Goal: Information Seeking & Learning: Learn about a topic

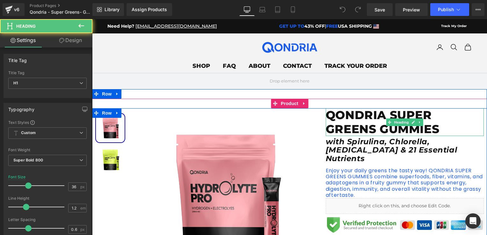
click at [389, 131] on h1 "QONDRIA SUPER GREENS GUMMIES" at bounding box center [405, 121] width 158 height 27
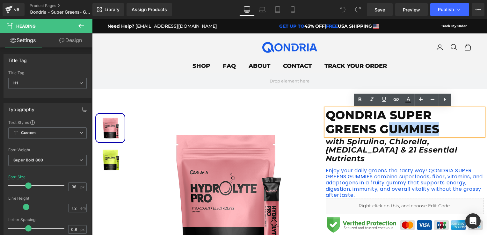
drag, startPoint x: 388, startPoint y: 130, endPoint x: 436, endPoint y: 130, distance: 47.5
click at [436, 130] on h1 "QONDRIA SUPER GREENS GUMMIES" at bounding box center [405, 121] width 158 height 27
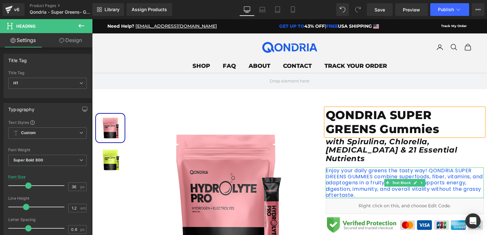
click at [350, 169] on p "Enjoy your daily greens the tasty way! QONDRIA SUPER GREENS GUMMIES combine sup…" at bounding box center [405, 183] width 158 height 31
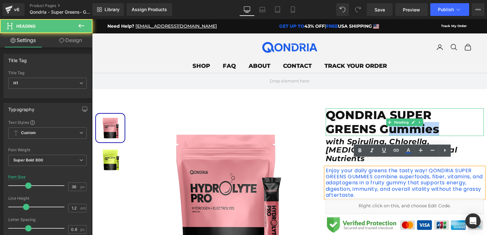
drag, startPoint x: 388, startPoint y: 130, endPoint x: 434, endPoint y: 130, distance: 45.2
click at [434, 130] on h1 "QONDRIA SUPER GREENS Gummies" at bounding box center [405, 121] width 158 height 27
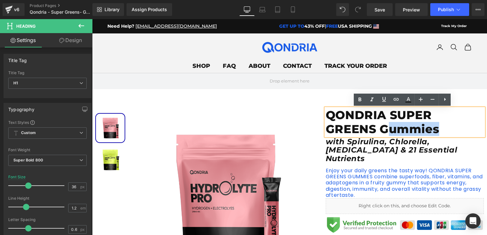
copy h1 "ummies"
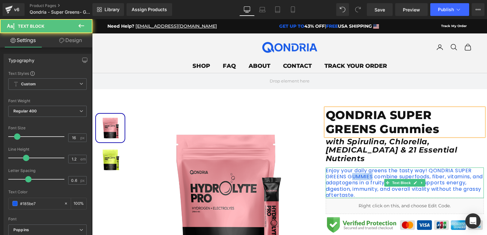
drag, startPoint x: 349, startPoint y: 169, endPoint x: 369, endPoint y: 168, distance: 19.8
click at [369, 168] on p "Enjoy your daily greens the tasty way! QONDRIA SUPER GREENS GUMMIES combine sup…" at bounding box center [405, 183] width 158 height 31
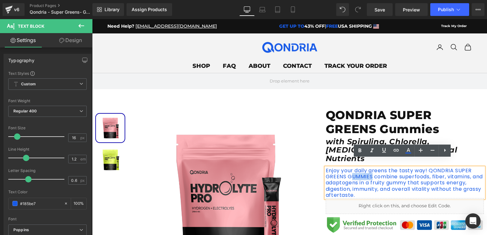
paste div
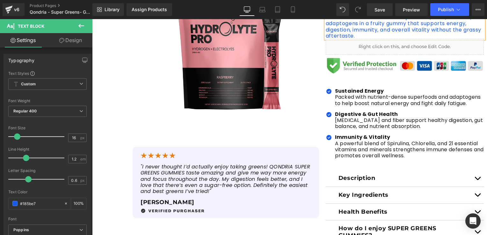
scroll to position [191, 0]
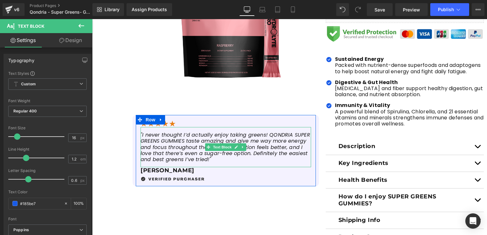
click at [162, 142] on icon ""I never thought I’d actually enjoy taking greens! QONDRIA SUPER GREENS GUMMIES…" at bounding box center [225, 147] width 169 height 32
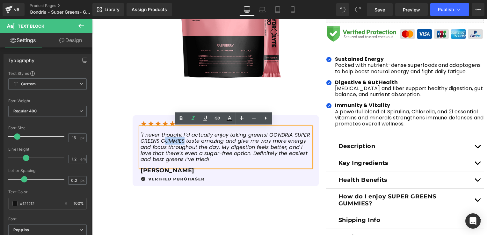
drag, startPoint x: 163, startPoint y: 141, endPoint x: 181, endPoint y: 141, distance: 17.9
click at [181, 141] on icon ""I never thought I’d actually enjoy taking greens! QONDRIA SUPER GREENS GUMMIES…" at bounding box center [225, 147] width 169 height 32
paste div
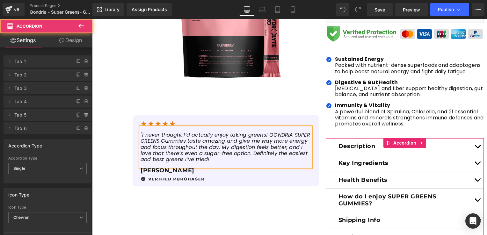
click at [475, 138] on button "button" at bounding box center [477, 146] width 13 height 17
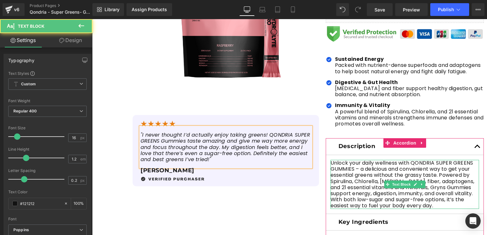
click at [334, 160] on p "Unlock your daily wellness with QONDRIA SUPER GREENS GUMMIES – a delicious and …" at bounding box center [404, 184] width 148 height 49
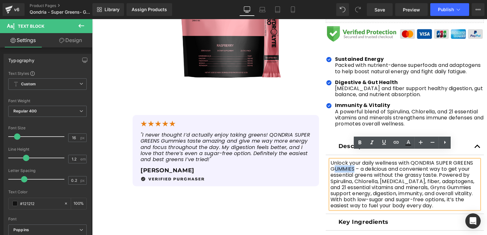
drag, startPoint x: 333, startPoint y: 161, endPoint x: 351, endPoint y: 160, distance: 18.2
click at [351, 160] on p "Unlock your daily wellness with QONDRIA SUPER GREENS GUMMIES – a delicious and …" at bounding box center [404, 184] width 148 height 49
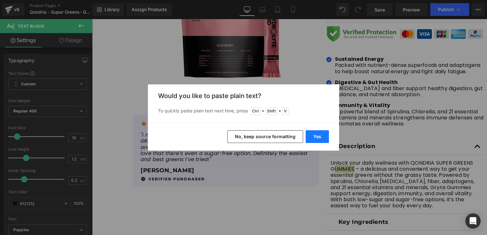
click at [312, 137] on button "Yes" at bounding box center [317, 136] width 23 height 13
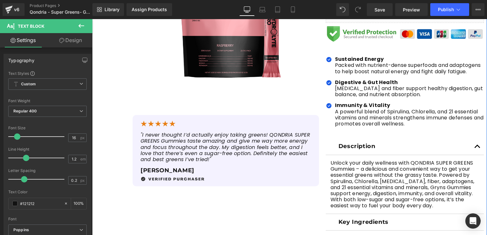
scroll to position [223, 0]
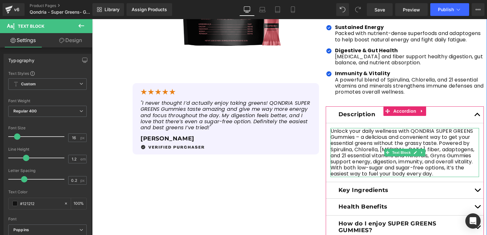
click at [413, 161] on p "Unlock your daily wellness with QONDRIA SUPER GREENS Gummies – a delicious and …" at bounding box center [404, 152] width 148 height 49
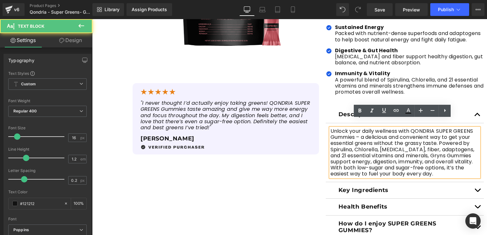
click at [412, 146] on p "Unlock your daily wellness with QONDRIA SUPER GREENS Gummies – a delicious and …" at bounding box center [404, 152] width 148 height 49
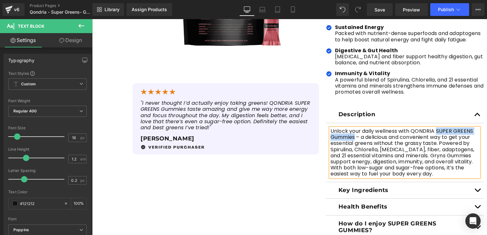
drag, startPoint x: 434, startPoint y: 123, endPoint x: 352, endPoint y: 130, distance: 81.6
click at [352, 130] on p "Unlock your daily wellness with QONDRIA SUPER GREENS Gummies – a delicious and …" at bounding box center [404, 152] width 148 height 49
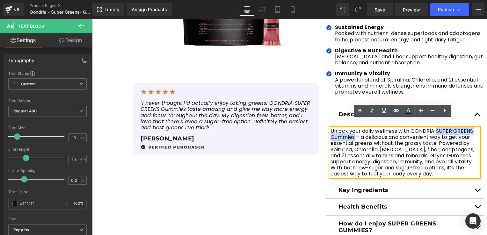
copy p "SUPER GREENS Gummies"
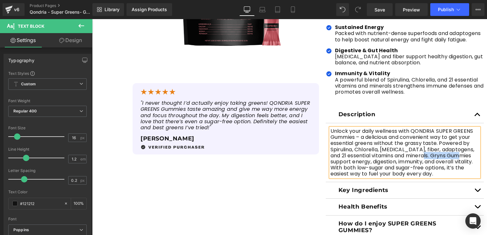
drag, startPoint x: 414, startPoint y: 147, endPoint x: 452, endPoint y: 148, distance: 38.3
click at [454, 148] on p "Unlock your daily wellness with QONDRIA SUPER GREENS Gummies – a delicious and …" at bounding box center [404, 152] width 148 height 49
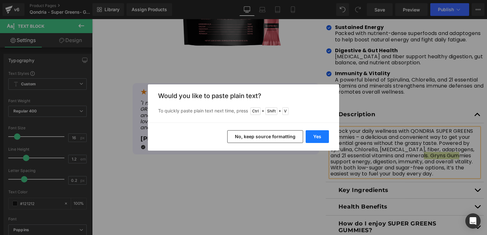
click at [317, 138] on button "Yes" at bounding box center [317, 136] width 23 height 13
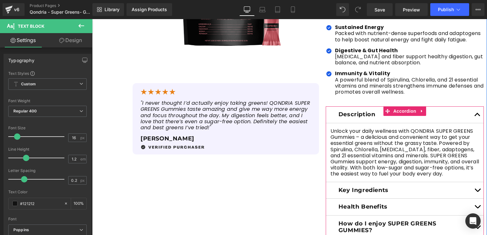
click at [474, 183] on button "button" at bounding box center [477, 190] width 13 height 17
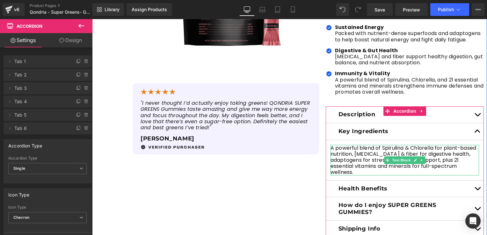
click at [372, 158] on p "A powerful blend of Spirulina & Chlorella for plant-based nutrition, [MEDICAL_D…" at bounding box center [404, 160] width 148 height 31
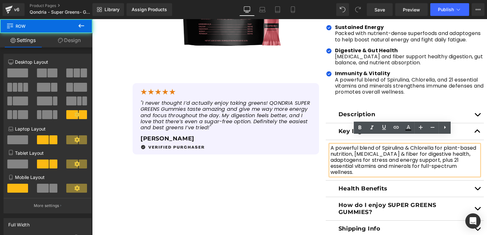
click at [308, 181] on div "Sale Off (P) Image (P) Image List Sale Off" at bounding box center [289, 69] width 395 height 369
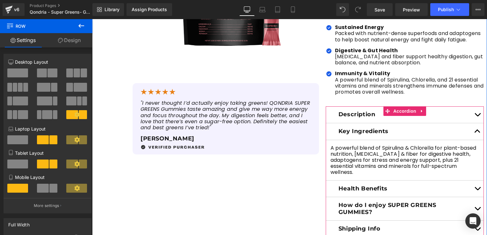
click at [474, 181] on button "button" at bounding box center [477, 189] width 13 height 17
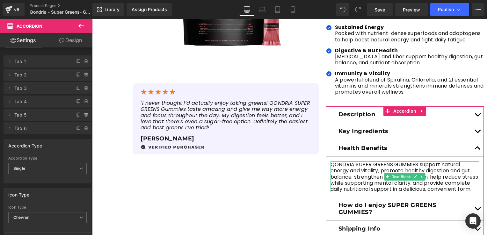
click at [389, 162] on p "QONDRIA SUPER GREENS GUMMIES support natural energy and vitality, promote healt…" at bounding box center [404, 177] width 148 height 31
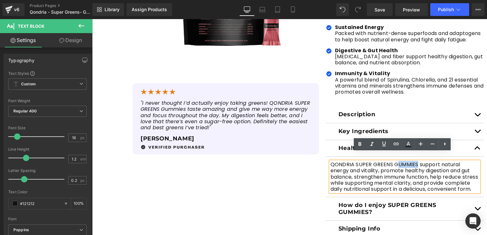
drag, startPoint x: 395, startPoint y: 157, endPoint x: 413, endPoint y: 157, distance: 17.8
click at [413, 162] on p "QONDRIA SUPER GREENS GUMMIES support natural energy and vitality, promote healt…" at bounding box center [404, 177] width 148 height 31
paste div
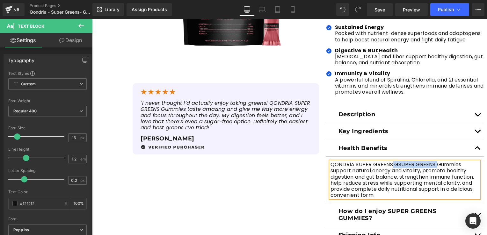
drag, startPoint x: 433, startPoint y: 156, endPoint x: 388, endPoint y: 157, distance: 45.6
click at [388, 162] on p "QONDRIA SUPER GREENS GSUPER GREENS Gummies support natural energy and vitality,…" at bounding box center [404, 180] width 148 height 37
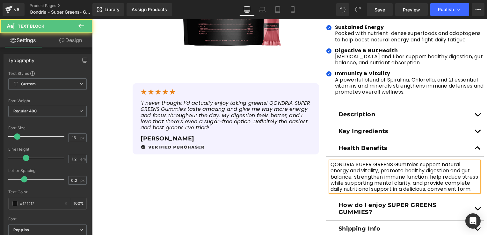
click at [395, 162] on p "QONDRIA SUPER GREENS Gummies support natural energy and vitality, promote healt…" at bounding box center [404, 177] width 148 height 31
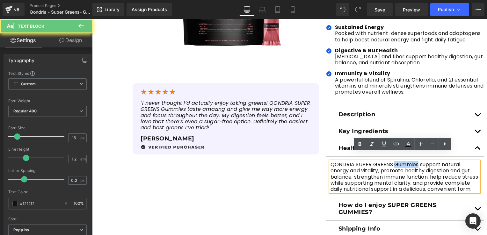
drag, startPoint x: 394, startPoint y: 158, endPoint x: 409, endPoint y: 156, distance: 14.5
click at [409, 162] on p "QONDRIA SUPER GREENS Gummies support natural energy and vitality, promote healt…" at bounding box center [404, 177] width 148 height 31
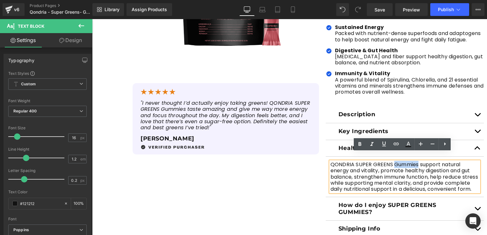
click at [409, 162] on p "QONDRIA SUPER GREENS Gummies support natural energy and vitality, promote healt…" at bounding box center [404, 177] width 148 height 31
click at [394, 162] on p "QONDRIA SUPER GREENS Gummies support natural energy and vitality, promote healt…" at bounding box center [404, 177] width 148 height 31
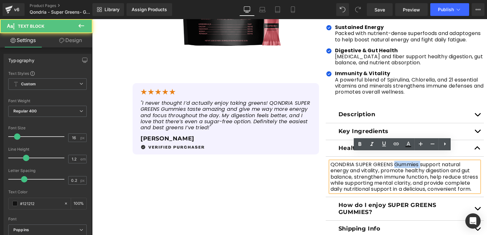
copy p "Gummies"
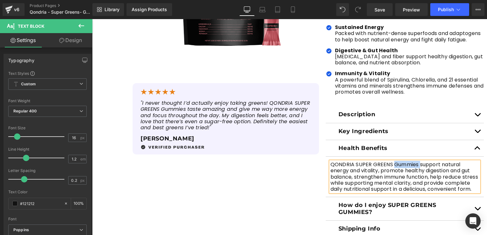
scroll to position [255, 0]
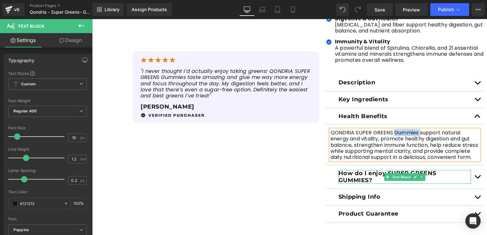
click at [458, 176] on p "How do I enjoy SUPER GREENS GUMMIES?" at bounding box center [404, 177] width 133 height 14
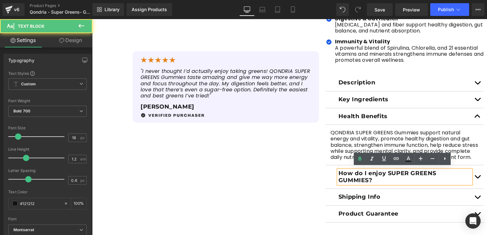
click at [356, 178] on p "How do I enjoy SUPER GREENS GUMMIES?" at bounding box center [404, 177] width 133 height 14
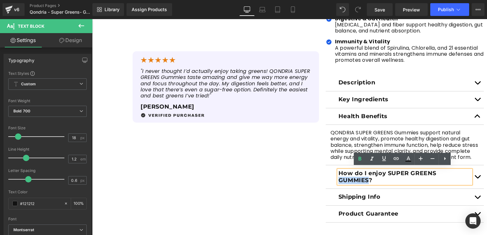
paste div
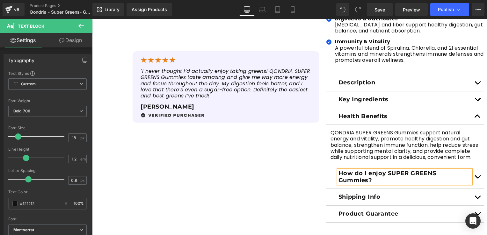
click at [338, 178] on p "How do I enjoy SUPER GREENS Gummies?" at bounding box center [404, 177] width 133 height 14
click at [312, 192] on div "Sale Off (P) Image (P) Image List Sale Off" at bounding box center [289, 37] width 395 height 369
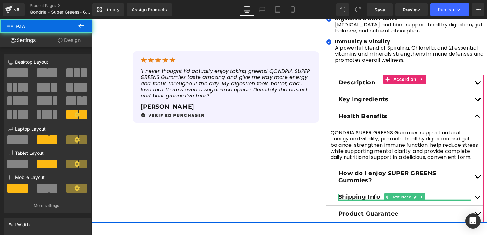
scroll to position [319, 0]
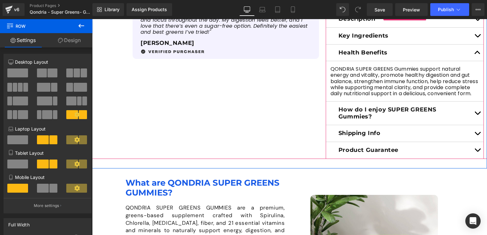
click at [477, 108] on button "button" at bounding box center [477, 113] width 13 height 23
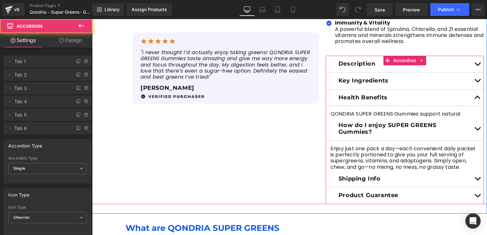
scroll to position [272, 0]
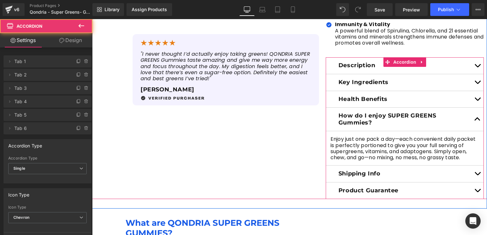
click at [477, 168] on button "button" at bounding box center [477, 174] width 13 height 17
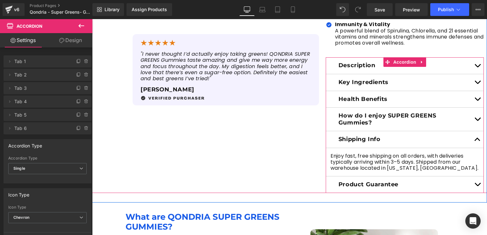
click at [475, 177] on button "button" at bounding box center [477, 185] width 13 height 17
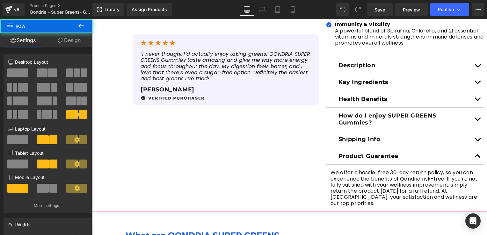
click at [286, 162] on div "Sale Off (P) Image (P) Image List Sale Off" at bounding box center [289, 23] width 395 height 375
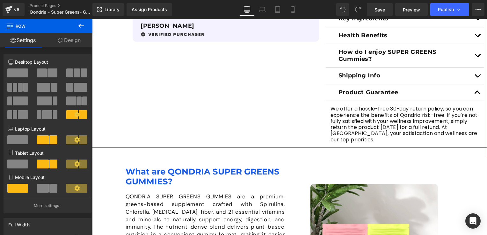
scroll to position [368, 0]
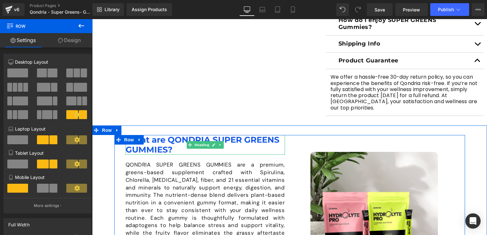
click at [132, 137] on h1 "What are QONDRIA SUPER GREENS GUMMIES?" at bounding box center [205, 145] width 159 height 20
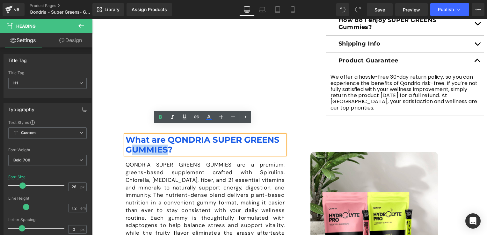
drag, startPoint x: 130, startPoint y: 140, endPoint x: 164, endPoint y: 141, distance: 33.5
click at [164, 141] on h1 "What are QONDRIA SUPER GREENS GUMMIES?" at bounding box center [205, 145] width 159 height 20
paste div
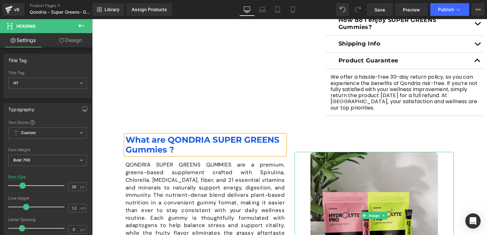
scroll to position [431, 0]
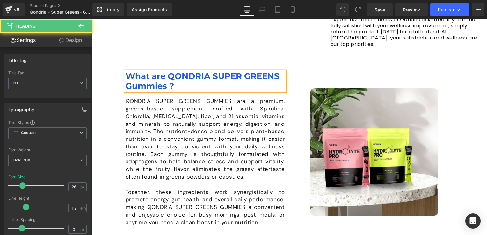
click at [150, 72] on h1 "What are QONDRIA SUPER GREENS Gummies ?" at bounding box center [205, 81] width 159 height 20
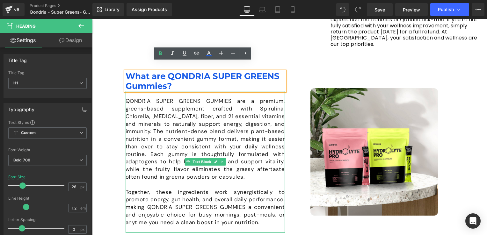
click at [198, 97] on p "QONDRIA SUPER GREENS GUMMIES are a premium, greens-based supplement crafted wit…" at bounding box center [205, 138] width 159 height 83
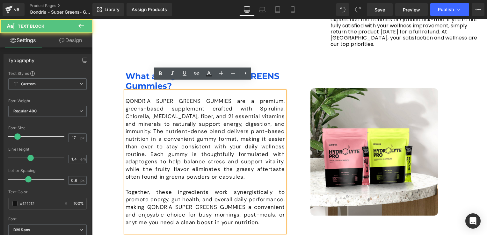
click at [193, 97] on p "QONDRIA SUPER GREENS GUMMIES are a premium, greens-based supplement crafted wit…" at bounding box center [205, 138] width 159 height 83
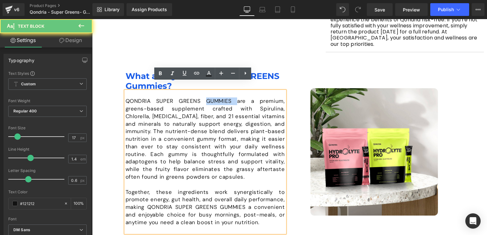
click at [193, 97] on p "QONDRIA SUPER GREENS GUMMIES are a premium, greens-based supplement crafted wit…" at bounding box center [205, 138] width 159 height 83
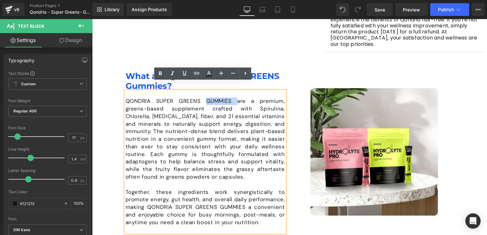
paste div
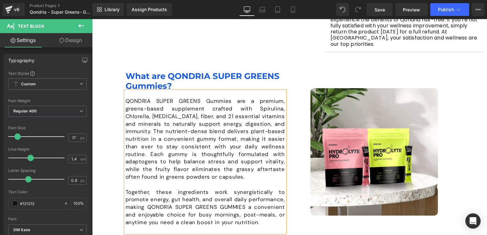
click at [205, 198] on p "Together, these ingredients work synergistically to promote energy, gut health,…" at bounding box center [205, 208] width 159 height 38
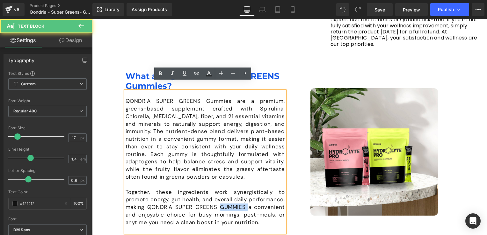
click at [205, 198] on p "Together, these ingredients work synergistically to promote energy, gut health,…" at bounding box center [205, 208] width 159 height 38
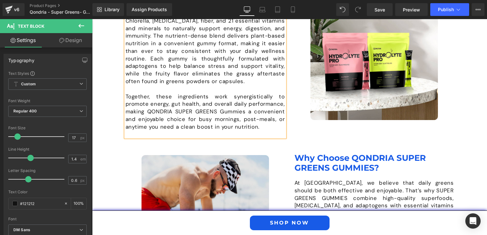
scroll to position [559, 0]
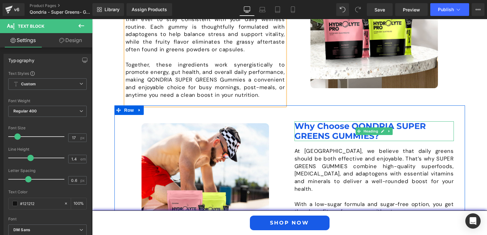
click at [325, 129] on h1 "Why Choose QONDRIA SUPER GREENS GUMMIES?" at bounding box center [373, 131] width 159 height 20
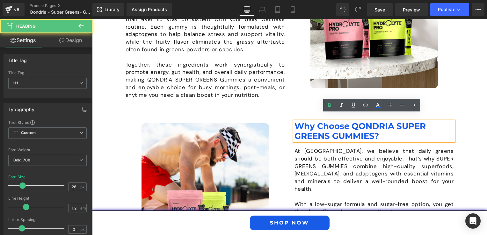
click at [334, 131] on h1 "Why Choose QONDRIA SUPER GREENS GUMMIES?" at bounding box center [373, 131] width 159 height 20
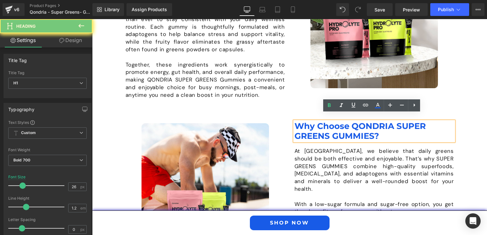
click at [331, 129] on h1 "Why Choose QONDRIA SUPER GREENS GUMMIES?" at bounding box center [373, 131] width 159 height 20
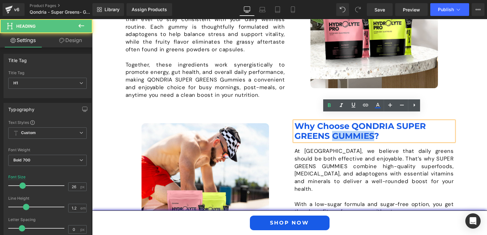
click at [331, 129] on h1 "Why Choose QONDRIA SUPER GREENS GUMMIES?" at bounding box center [373, 131] width 159 height 20
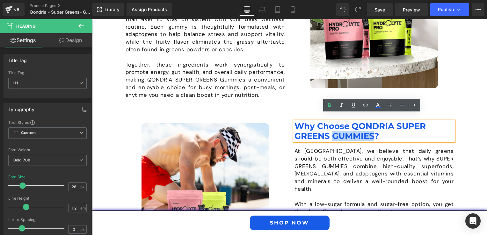
paste div
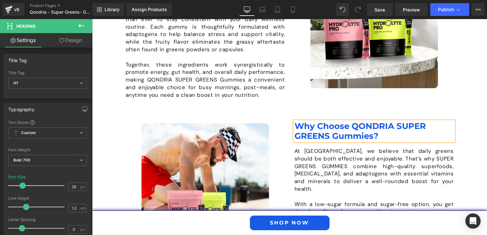
click at [338, 127] on h1 "Why Choose QONDRIA SUPER GREENS Gummies?" at bounding box center [373, 131] width 159 height 20
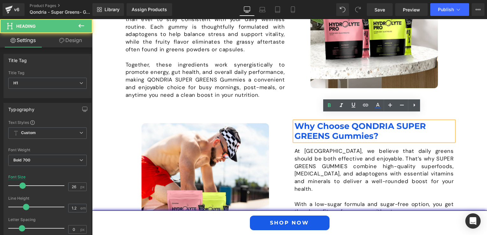
click at [336, 129] on h1 "Why Choose QONDRIA SUPER GREENS Gummies?" at bounding box center [373, 131] width 159 height 20
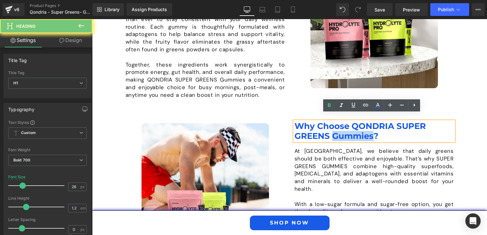
click at [336, 129] on h1 "Why Choose QONDRIA SUPER GREENS Gummies?" at bounding box center [373, 131] width 159 height 20
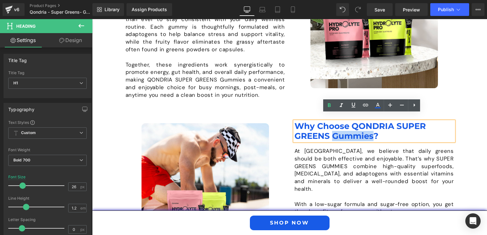
copy h1 "Gummies"
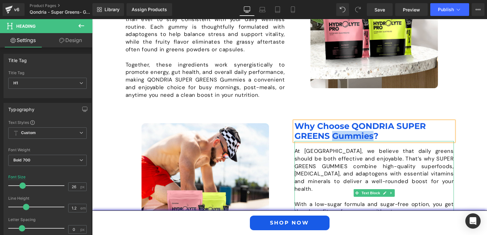
scroll to position [591, 0]
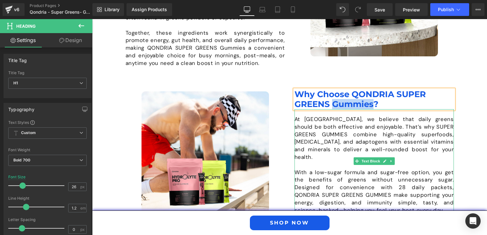
click at [308, 128] on p "At [GEOGRAPHIC_DATA], we believe that daily greens should be both effective and…" at bounding box center [373, 139] width 159 height 46
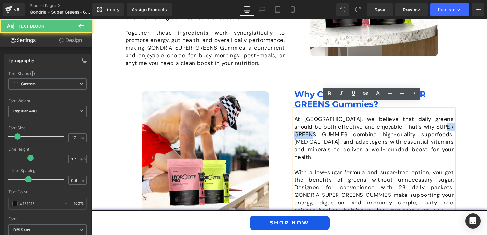
click at [308, 128] on p "At [GEOGRAPHIC_DATA], we believe that daily greens should be both effective and…" at bounding box center [373, 139] width 159 height 46
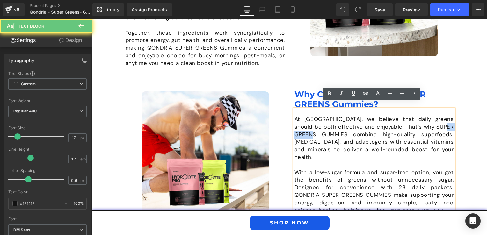
paste div
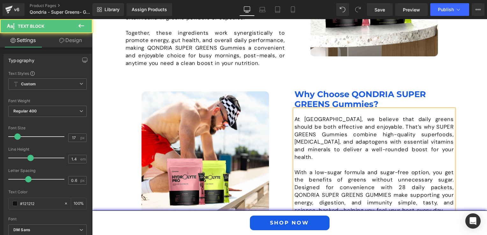
click at [346, 181] on p "With a low-sugar formula and sugar-free option, you get the benefits of greens …" at bounding box center [373, 192] width 159 height 46
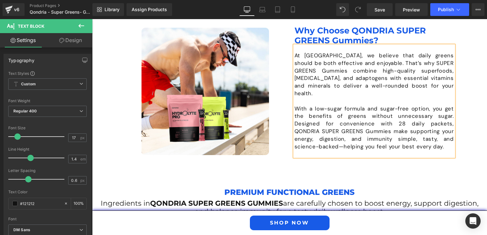
scroll to position [686, 0]
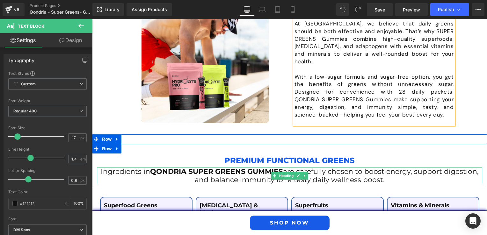
click at [256, 168] on h1 "Ingredients in QONDRIA SUPER GREENS GUMMIES are carefully chosen to boost energ…" at bounding box center [289, 176] width 385 height 17
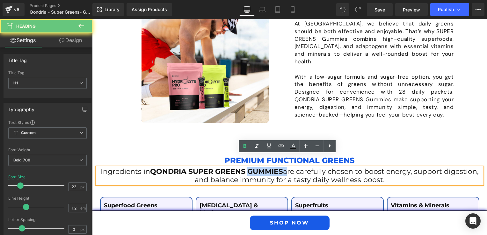
click at [256, 168] on h1 "Ingredients in QONDRIA SUPER GREENS GUMMIES are carefully chosen to boost energ…" at bounding box center [289, 176] width 385 height 17
paste div
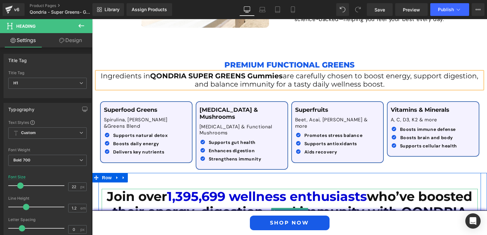
scroll to position [814, 0]
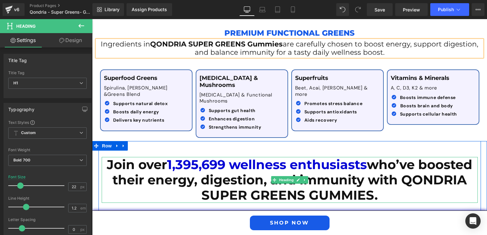
click at [333, 173] on h1 "Join over 1,395,699 wellness enthusiasts who’ve boosted their energy, digestion…" at bounding box center [290, 180] width 376 height 46
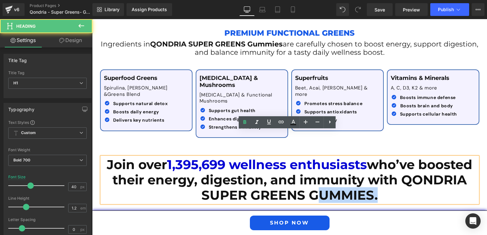
click at [333, 173] on h1 "Join over 1,395,699 wellness enthusiasts who’ve boosted their energy, digestion…" at bounding box center [290, 180] width 376 height 46
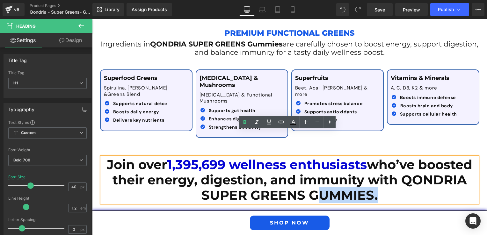
paste div
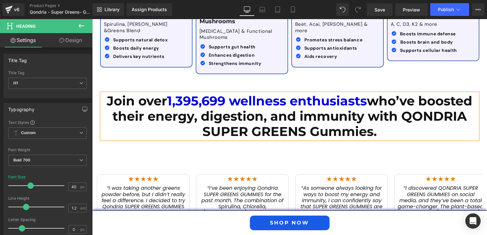
scroll to position [909, 0]
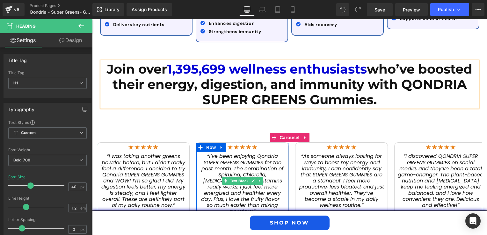
click at [246, 153] on span "“I’ve been enjoying Qondria SUPER GREENS GUMMIES for the past month. The combin…" at bounding box center [242, 184] width 83 height 62
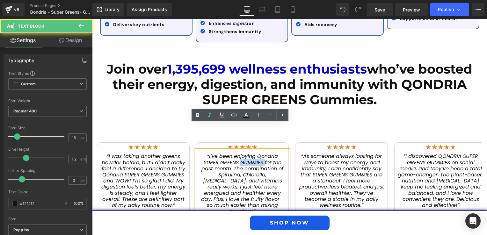
click at [246, 153] on span "“I’ve been enjoying Qondria SUPER GREENS GUMMIES for the past month. The combin…" at bounding box center [242, 184] width 83 height 62
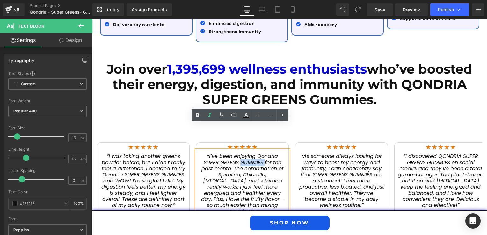
paste div
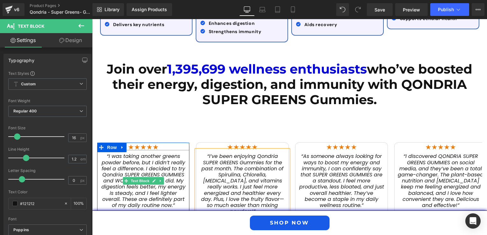
click at [177, 153] on span "“I was taking another greens powder before, but I didn’t really feel a differen…" at bounding box center [143, 181] width 84 height 56
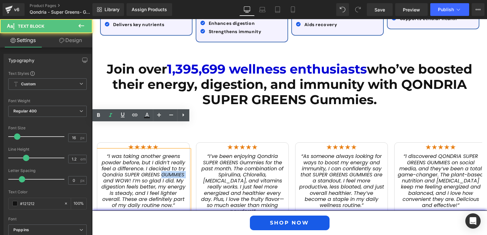
click at [177, 153] on span "“I was taking another greens powder before, but I didn’t really feel a differen…" at bounding box center [143, 181] width 84 height 56
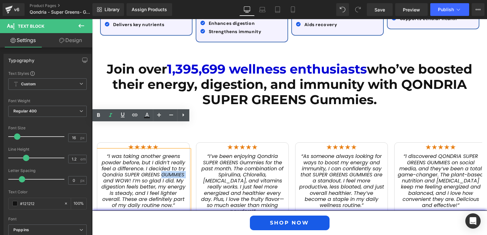
paste div
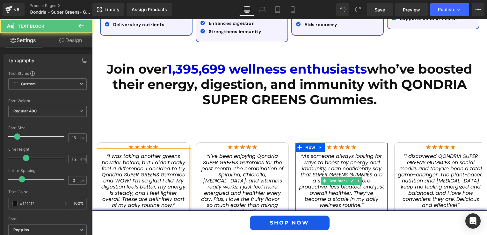
click at [355, 153] on span "“As someone always looking for ways to boost my energy and immunity, I can conf…" at bounding box center [341, 181] width 85 height 56
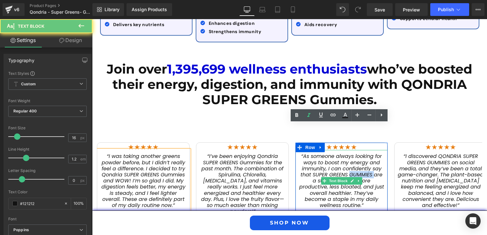
click at [355, 153] on span "“As someone always looking for ways to boost my energy and immunity, I can conf…" at bounding box center [341, 181] width 85 height 56
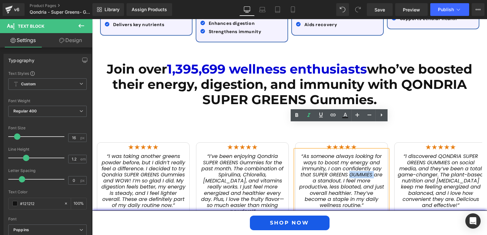
paste div
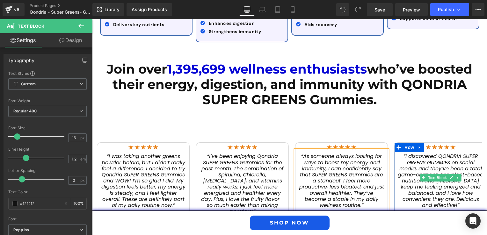
click at [435, 153] on span "“I discovered QONDRIA SUPER GREENS GUMMIES on social media, and they’ve been a …" at bounding box center [441, 181] width 86 height 56
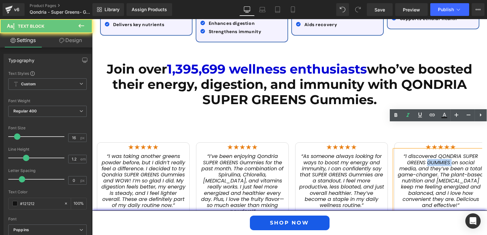
click at [435, 153] on span "“I discovered QONDRIA SUPER GREENS GUMMIES on social media, and they’ve been a …" at bounding box center [441, 181] width 86 height 56
paste div
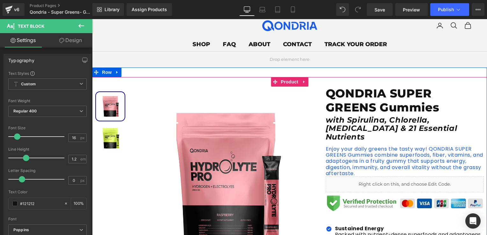
scroll to position [0, 0]
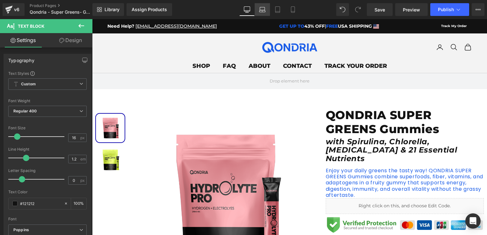
click at [262, 11] on icon at bounding box center [262, 9] width 6 height 6
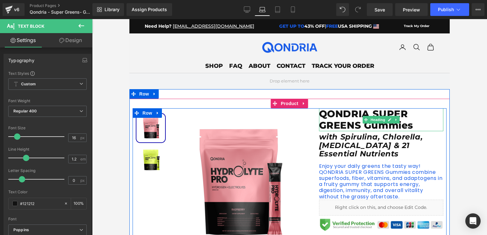
scroll to position [64, 0]
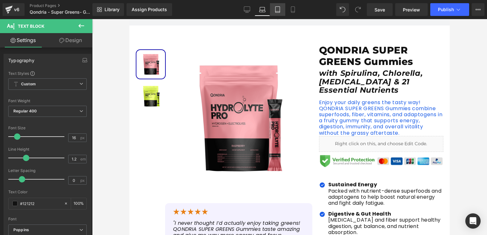
click at [274, 11] on icon at bounding box center [277, 9] width 6 height 6
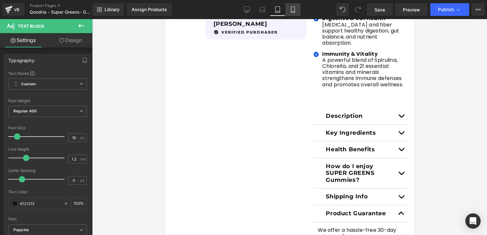
click at [287, 11] on link "Mobile" at bounding box center [292, 9] width 15 height 13
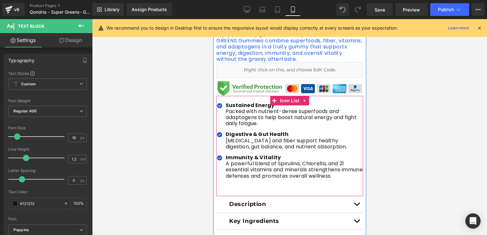
scroll to position [350, 0]
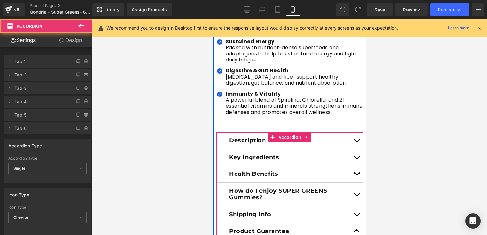
click at [356, 133] on button "button" at bounding box center [356, 141] width 13 height 17
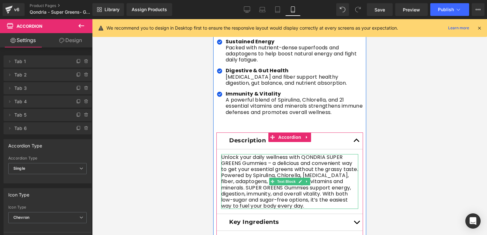
scroll to position [382, 0]
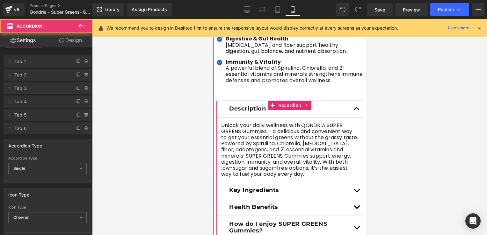
click at [354, 182] on button "button" at bounding box center [356, 190] width 13 height 17
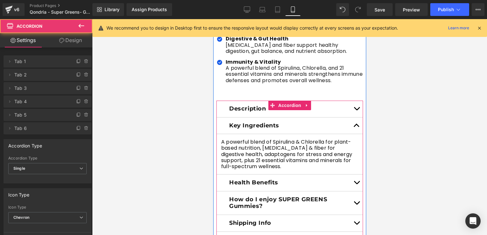
click at [356, 184] on span "button" at bounding box center [356, 184] width 0 height 0
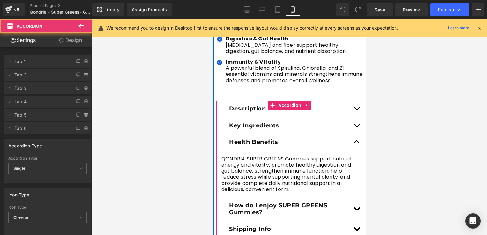
click at [353, 198] on button "button" at bounding box center [356, 209] width 13 height 23
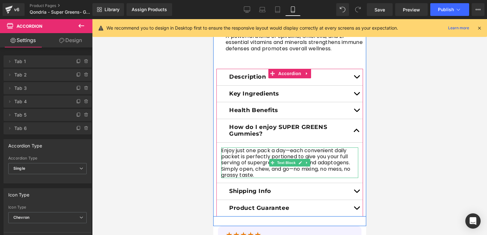
scroll to position [446, 0]
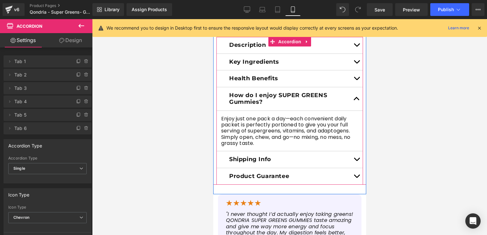
click at [354, 151] on button "button" at bounding box center [356, 159] width 13 height 17
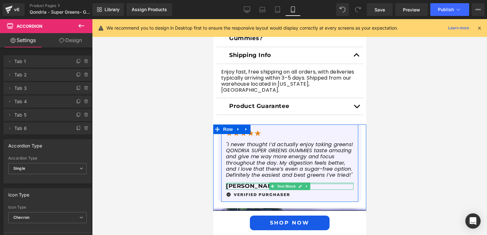
scroll to position [542, 0]
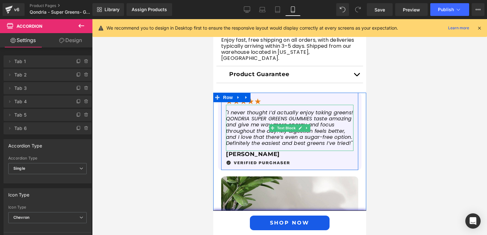
click at [292, 109] on icon ""I never thought I’d actually enjoy taking greens! QONDRIA SUPER GREENS GUMMIES…" at bounding box center [289, 128] width 127 height 38
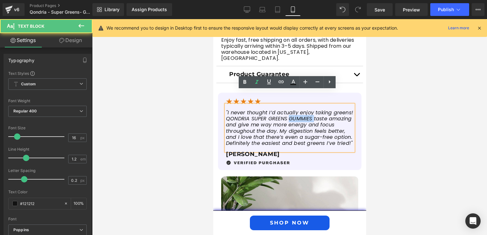
click at [292, 109] on icon ""I never thought I’d actually enjoy taking greens! QONDRIA SUPER GREENS GUMMIES…" at bounding box center [289, 128] width 127 height 38
paste div
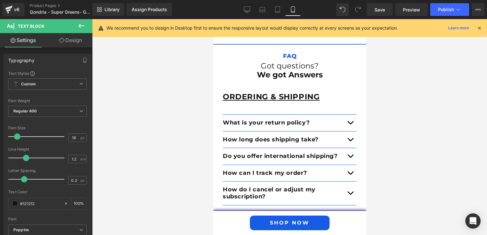
scroll to position [1784, 0]
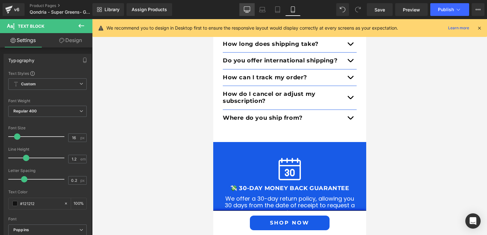
click at [250, 13] on link "Desktop" at bounding box center [246, 9] width 15 height 13
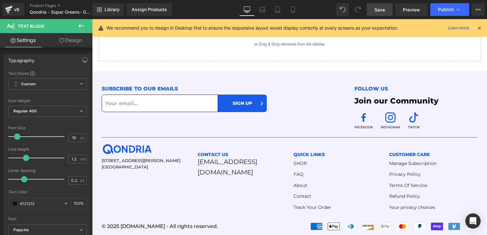
scroll to position [0, 0]
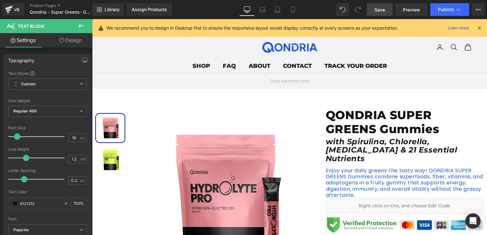
click at [383, 15] on link "Save" at bounding box center [380, 9] width 26 height 13
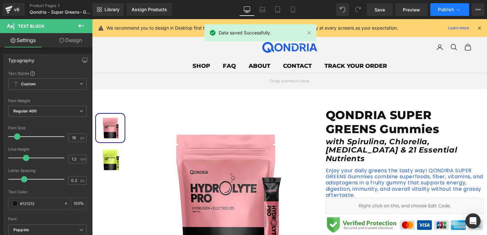
click at [442, 10] on span "Publish" at bounding box center [446, 9] width 16 height 5
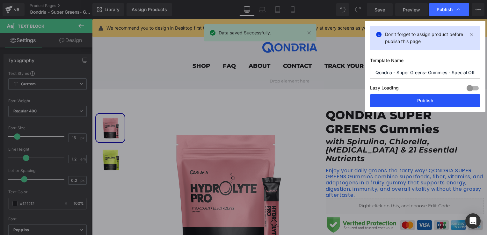
click at [417, 104] on button "Publish" at bounding box center [425, 100] width 110 height 13
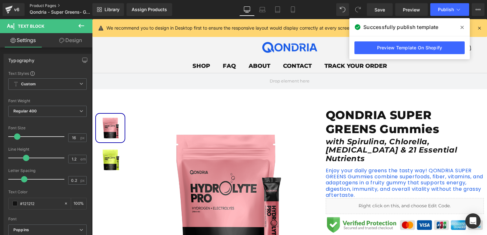
click at [57, 4] on link "Product Pages" at bounding box center [66, 5] width 73 height 5
